Goal: Task Accomplishment & Management: Manage account settings

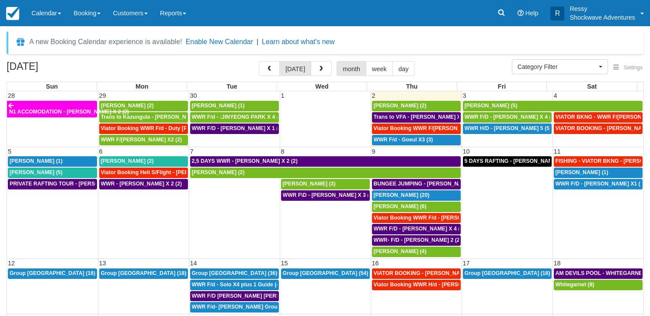
select select
click at [478, 162] on span "5 DAYS RAFTING - [PERSON_NAME] X 2 (4)" at bounding box center [520, 161] width 111 height 6
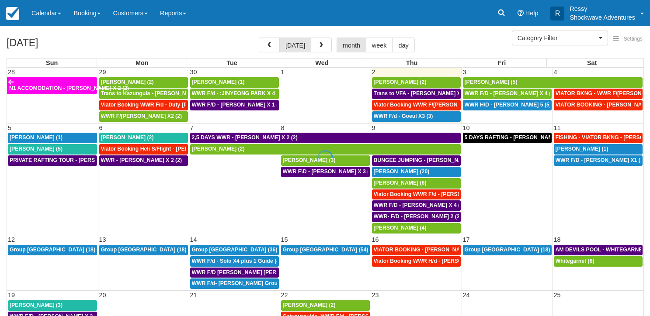
select select
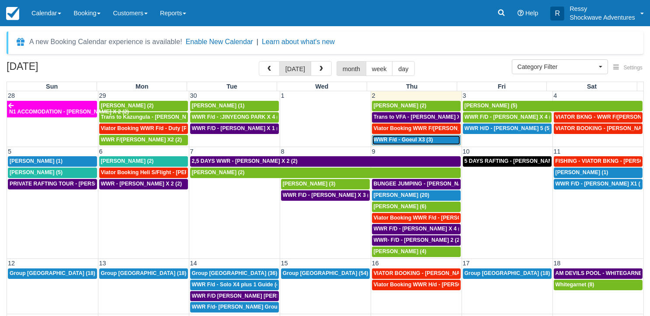
click at [397, 139] on span "WWR F/d - Goeul X3 (3)" at bounding box center [403, 140] width 59 height 6
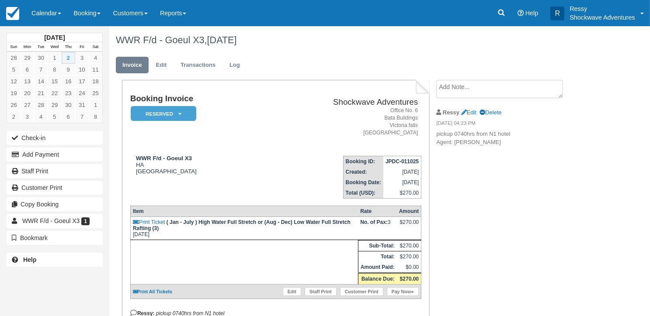
click at [496, 57] on ul "Invoice Edit Transactions Log" at bounding box center [353, 67] width 474 height 26
